Goal: Information Seeking & Learning: Learn about a topic

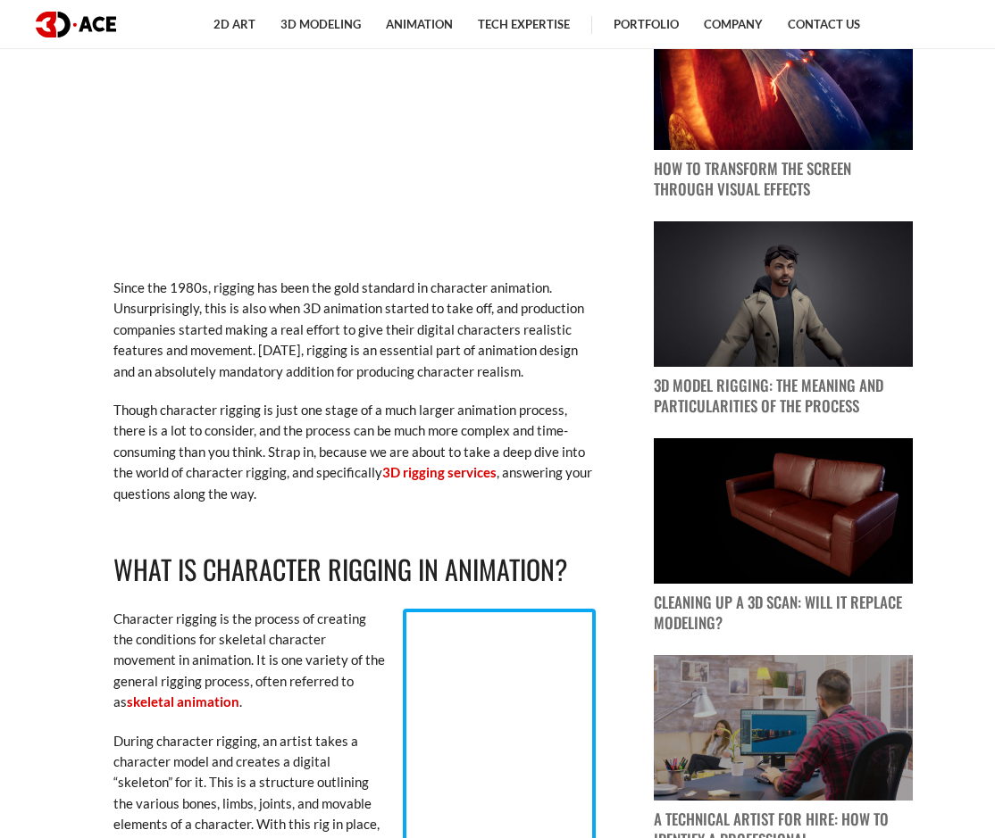
scroll to position [1036, 0]
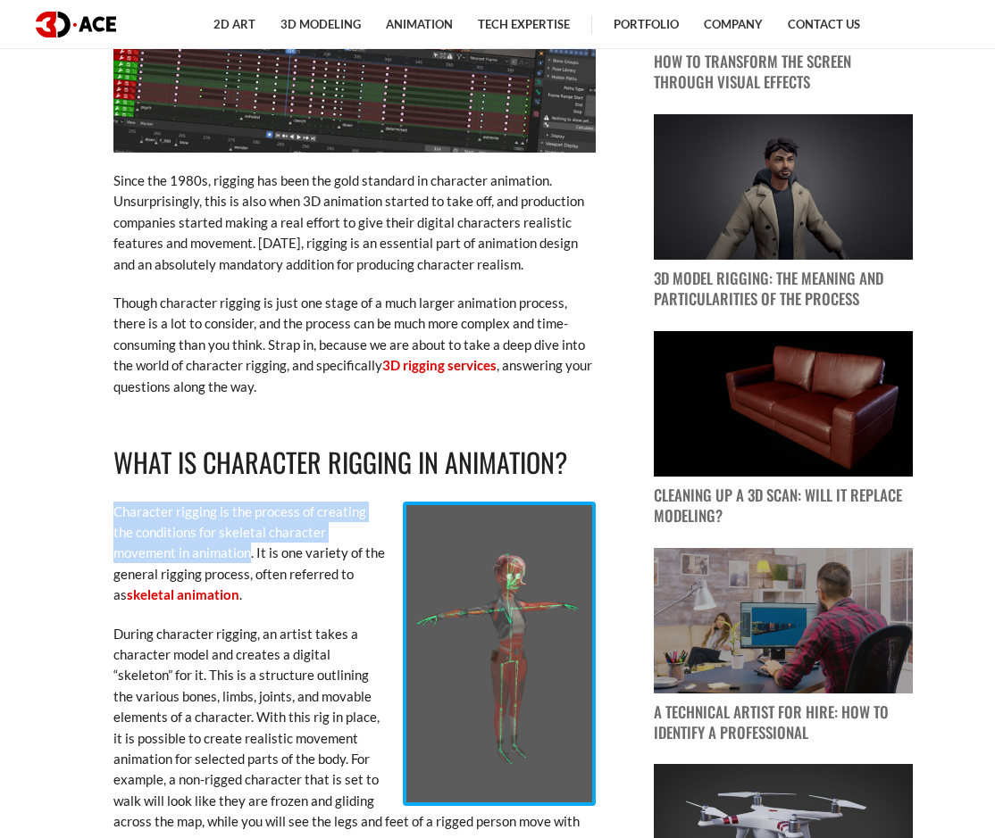
drag, startPoint x: 172, startPoint y: 553, endPoint x: 108, endPoint y: 512, distance: 76.3
copy p "Character rigging is the process of creating the conditions for skeletal charac…"
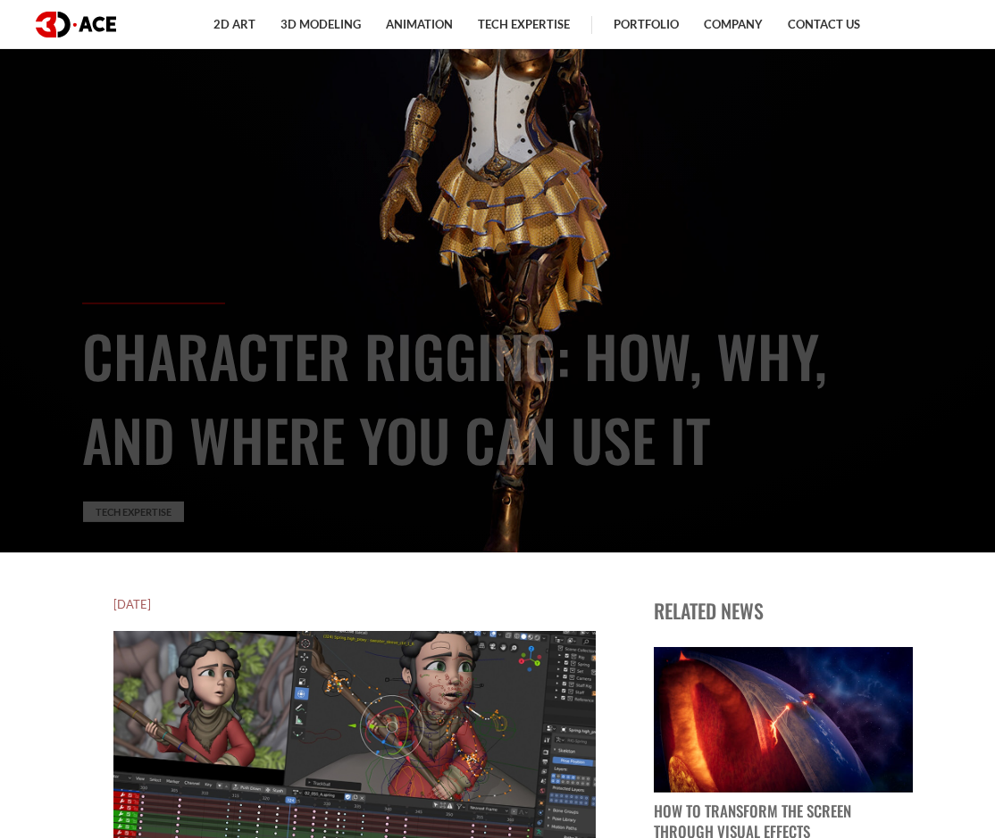
scroll to position [321, 0]
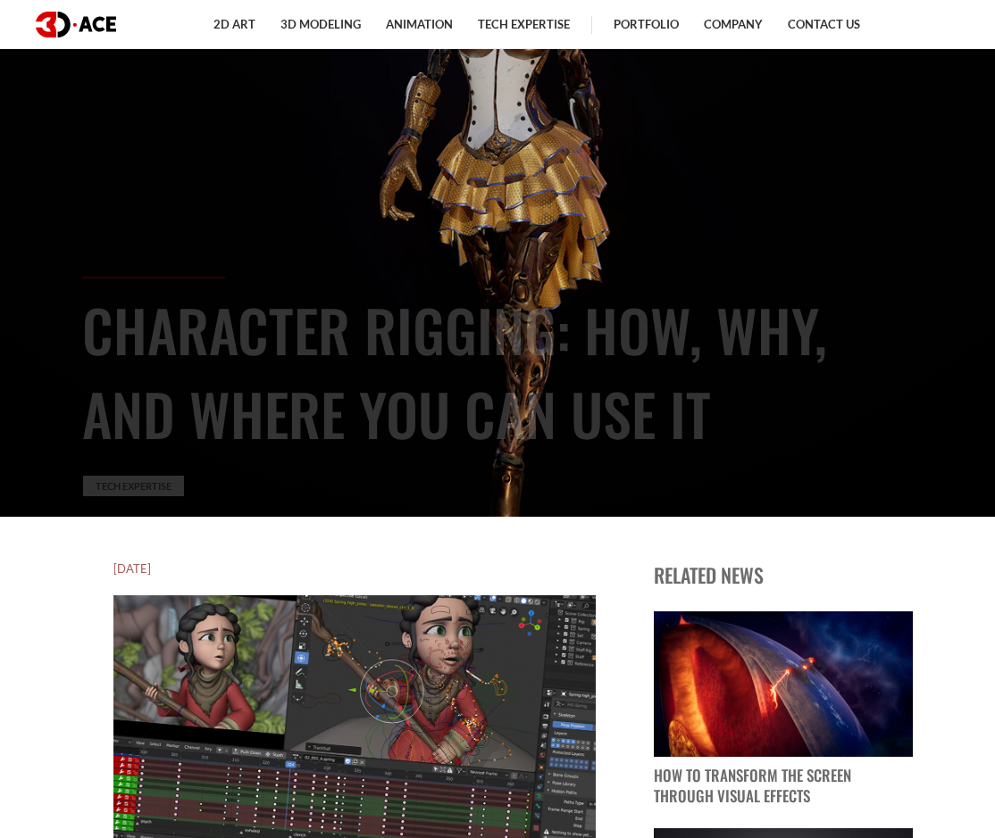
click at [3, 411] on section "Character Rigging: How, Why, and Where You Can Use It Tech Expertise" at bounding box center [497, 98] width 995 height 838
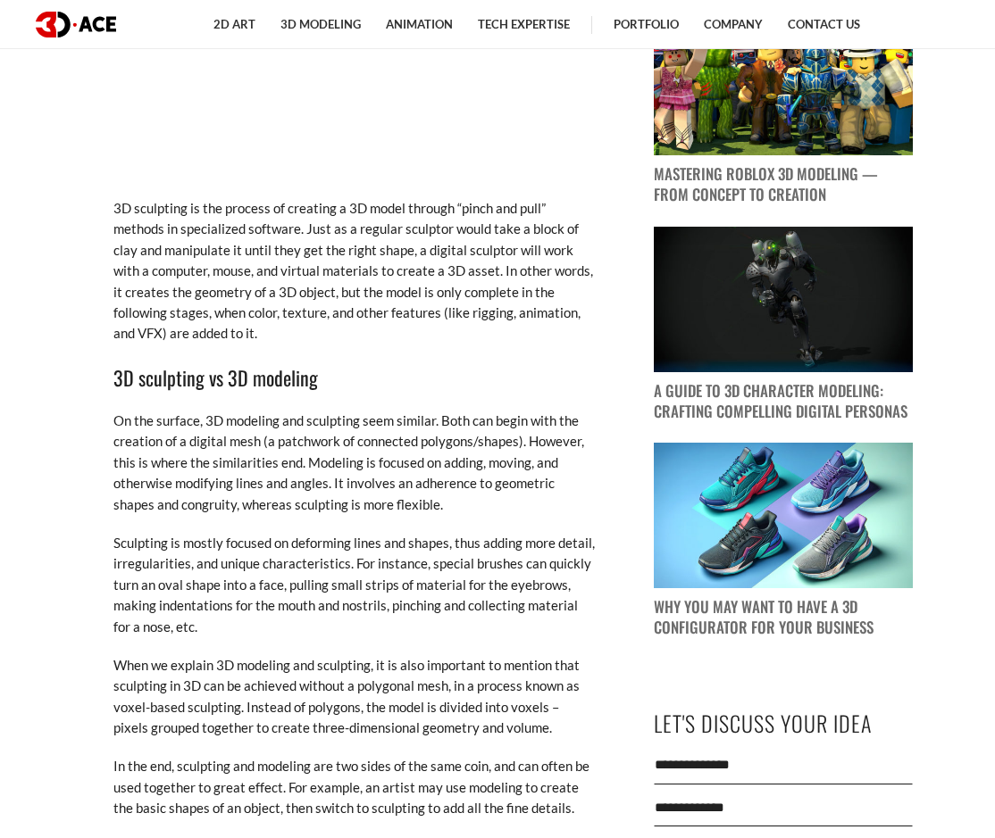
scroll to position [1321, 0]
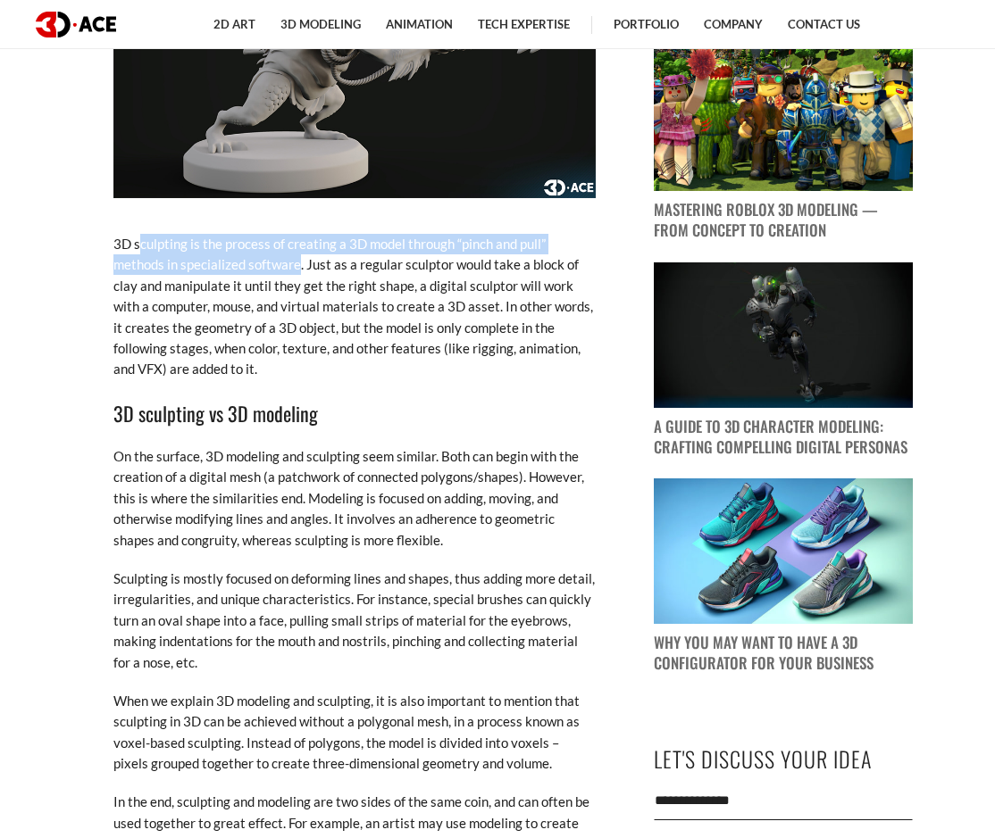
drag, startPoint x: 138, startPoint y: 244, endPoint x: 299, endPoint y: 265, distance: 162.1
click at [299, 265] on p "3D sculpting is the process of creating a 3D model through “pinch and pull” met…" at bounding box center [354, 307] width 482 height 146
copy p "culpting is the process of creating a 3D model through “pinch and pull” methods…"
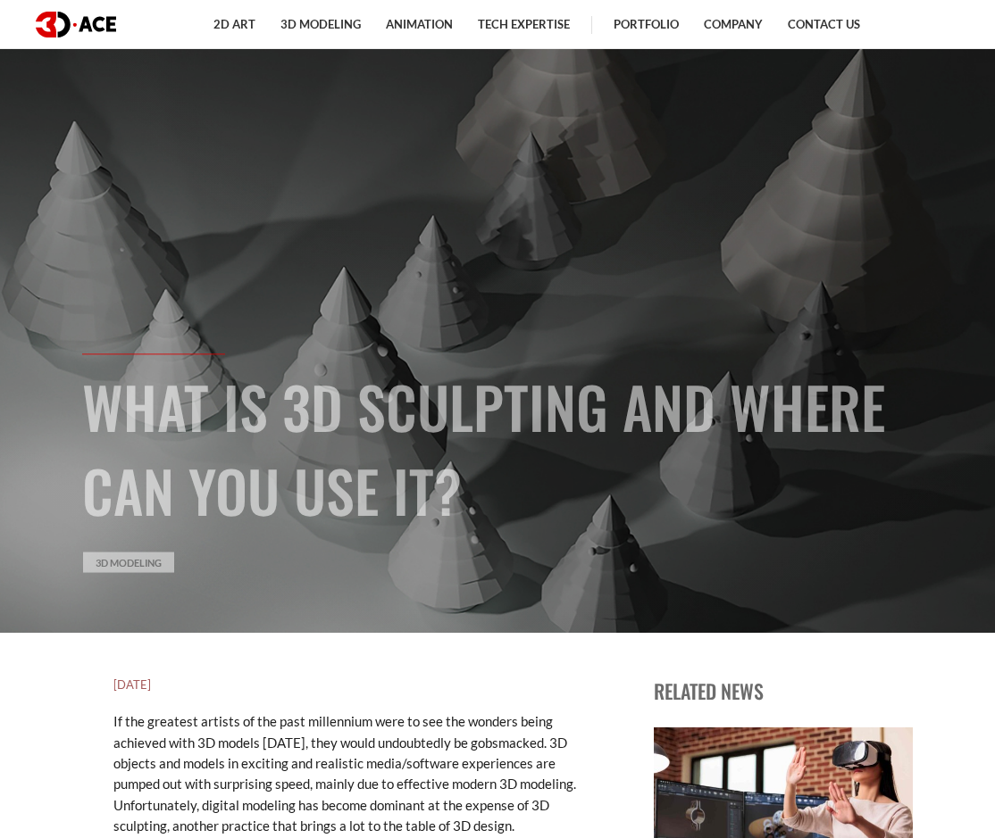
scroll to position [143, 0]
